Goal: Task Accomplishment & Management: Complete application form

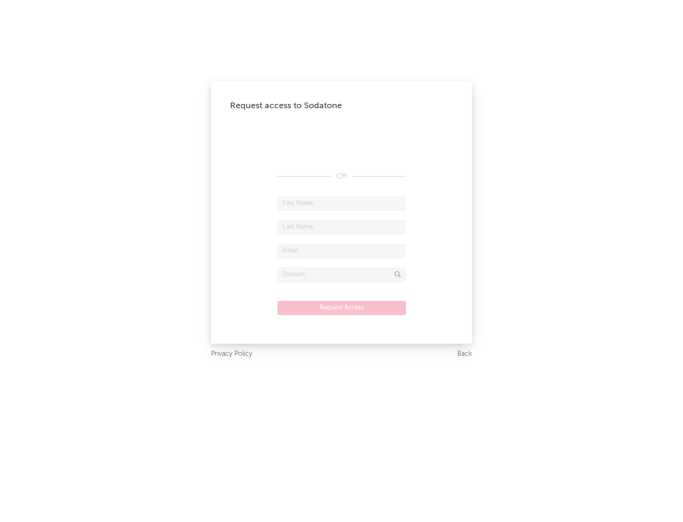
click at [342, 203] on input "text" at bounding box center [342, 203] width 128 height 14
type input "[PERSON_NAME]"
click at [342, 227] on input "text" at bounding box center [342, 227] width 128 height 14
type input "[PERSON_NAME]"
click at [342, 251] on input "text" at bounding box center [342, 251] width 128 height 14
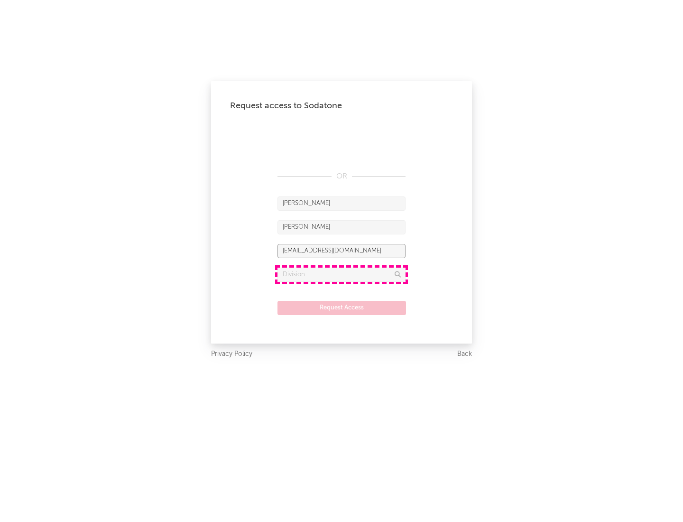
type input "[EMAIL_ADDRESS][DOMAIN_NAME]"
click at [342, 274] on input "text" at bounding box center [342, 275] width 128 height 14
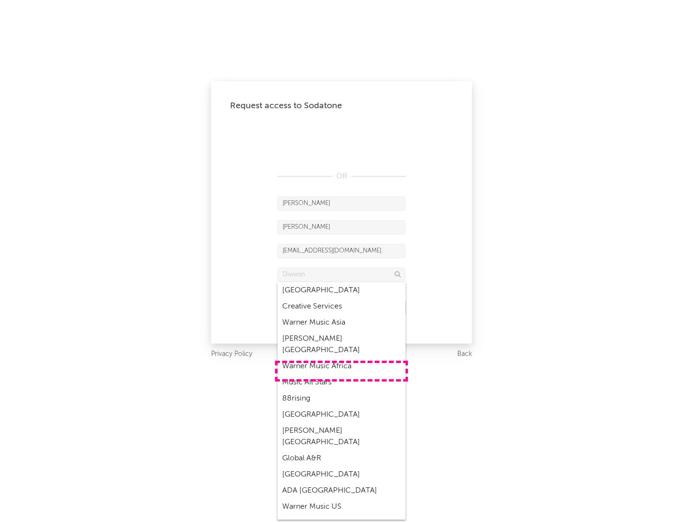
click at [342, 374] on div "Music All Stars" at bounding box center [342, 382] width 128 height 16
type input "Music All Stars"
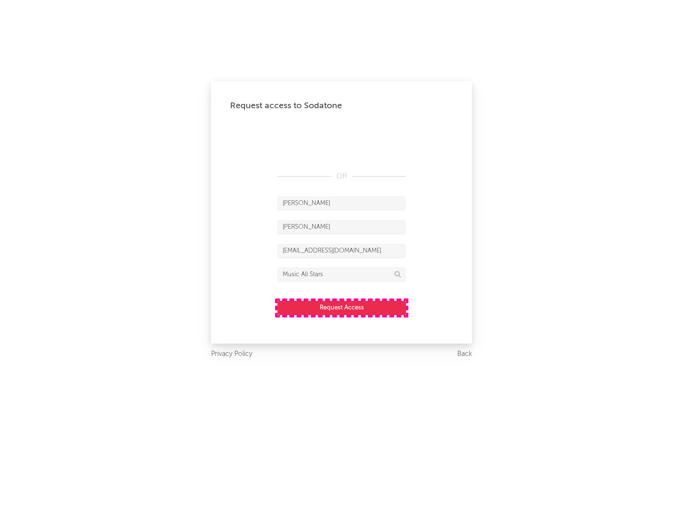
click at [342, 307] on button "Request Access" at bounding box center [342, 308] width 129 height 14
